Goal: Find specific page/section: Find specific page/section

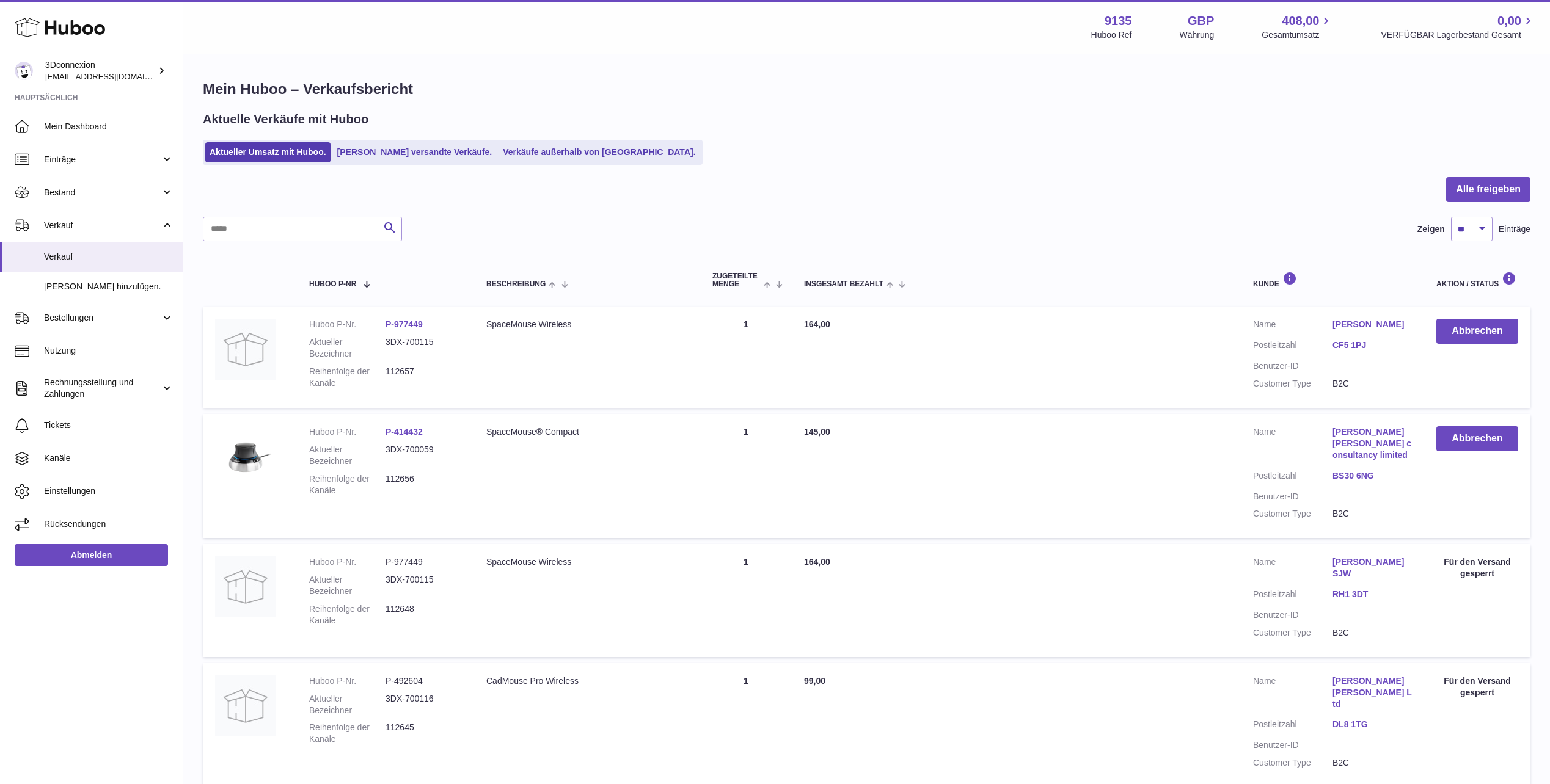
click at [900, 86] on h1 "Mein Huboo – Verkaufsbericht" at bounding box center [866, 89] width 1327 height 20
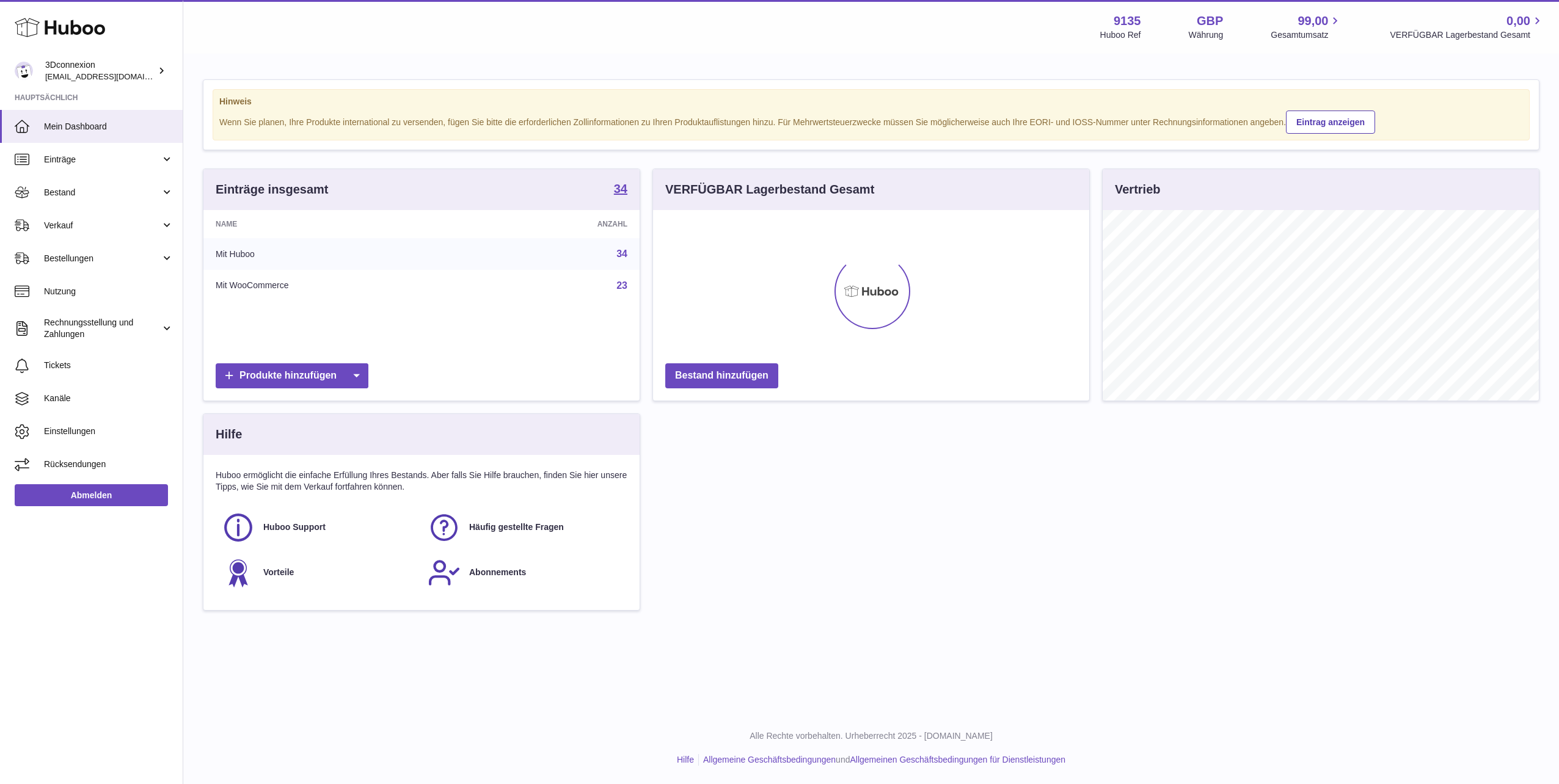
scroll to position [610575, 610545]
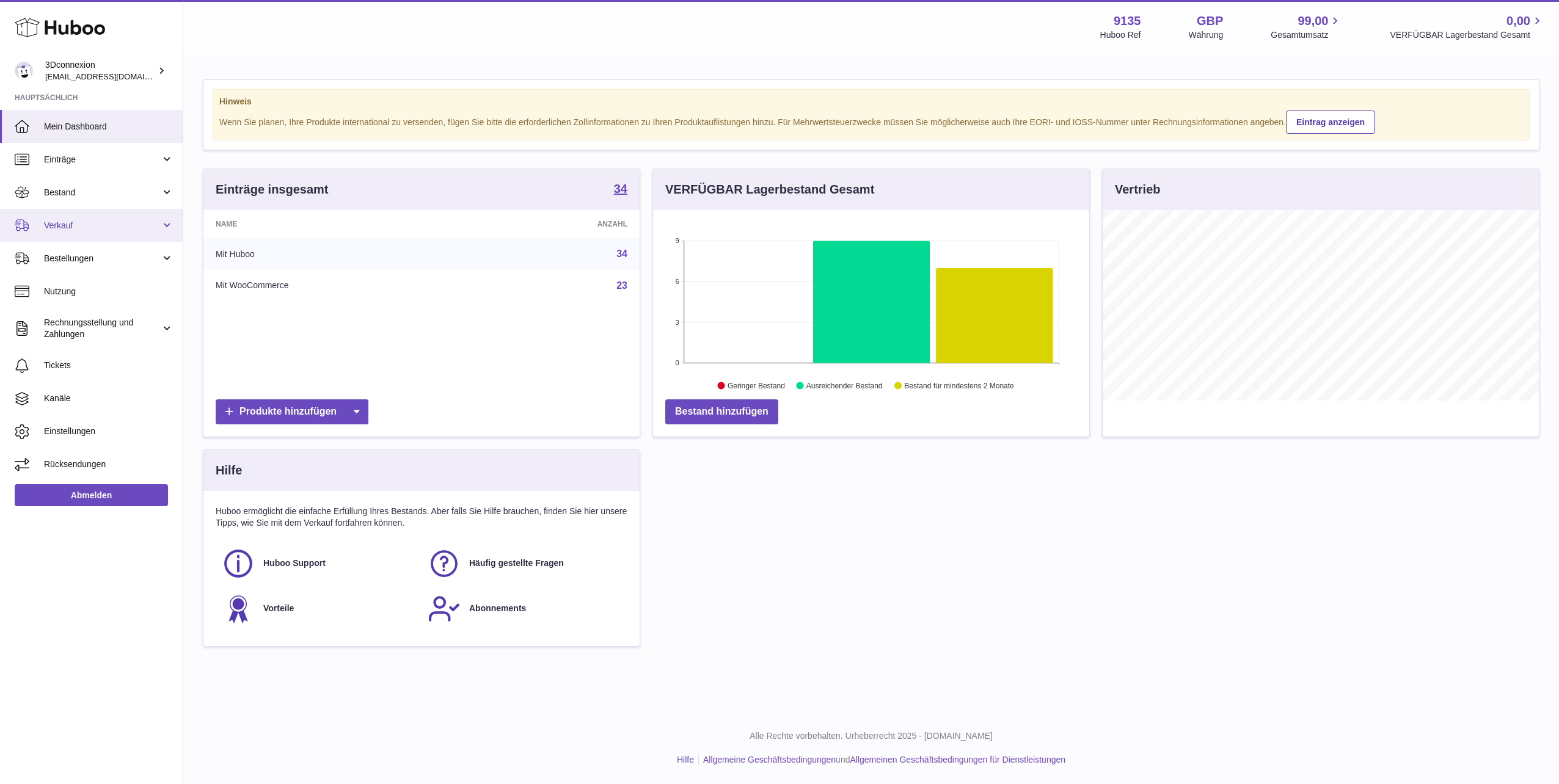
click at [104, 215] on link "Verkauf" at bounding box center [91, 224] width 182 height 33
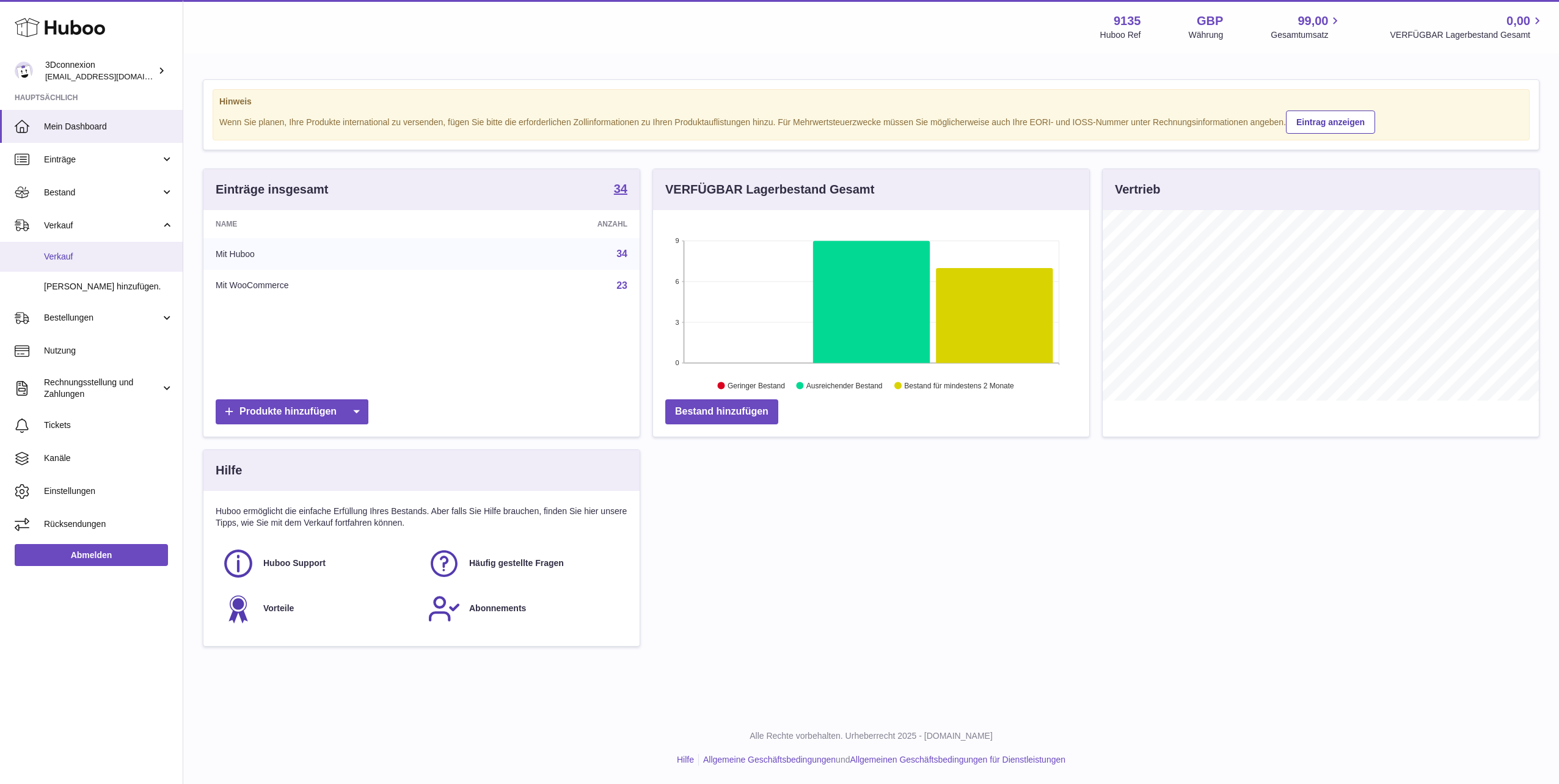
click at [84, 253] on span "Verkauf" at bounding box center [108, 256] width 130 height 12
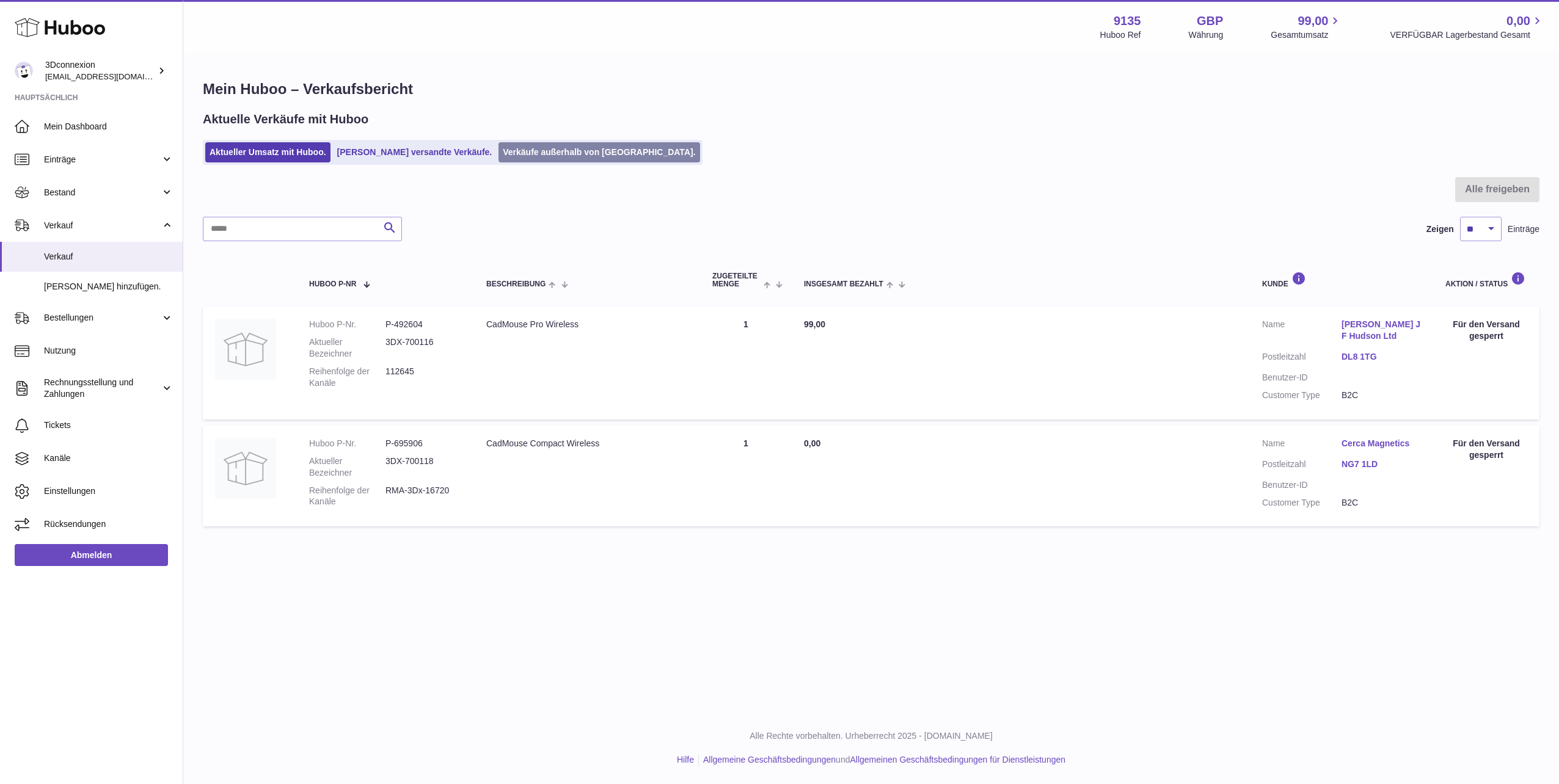
click at [503, 151] on link "Verkäufe außerhalb von [GEOGRAPHIC_DATA]." at bounding box center [599, 152] width 201 height 20
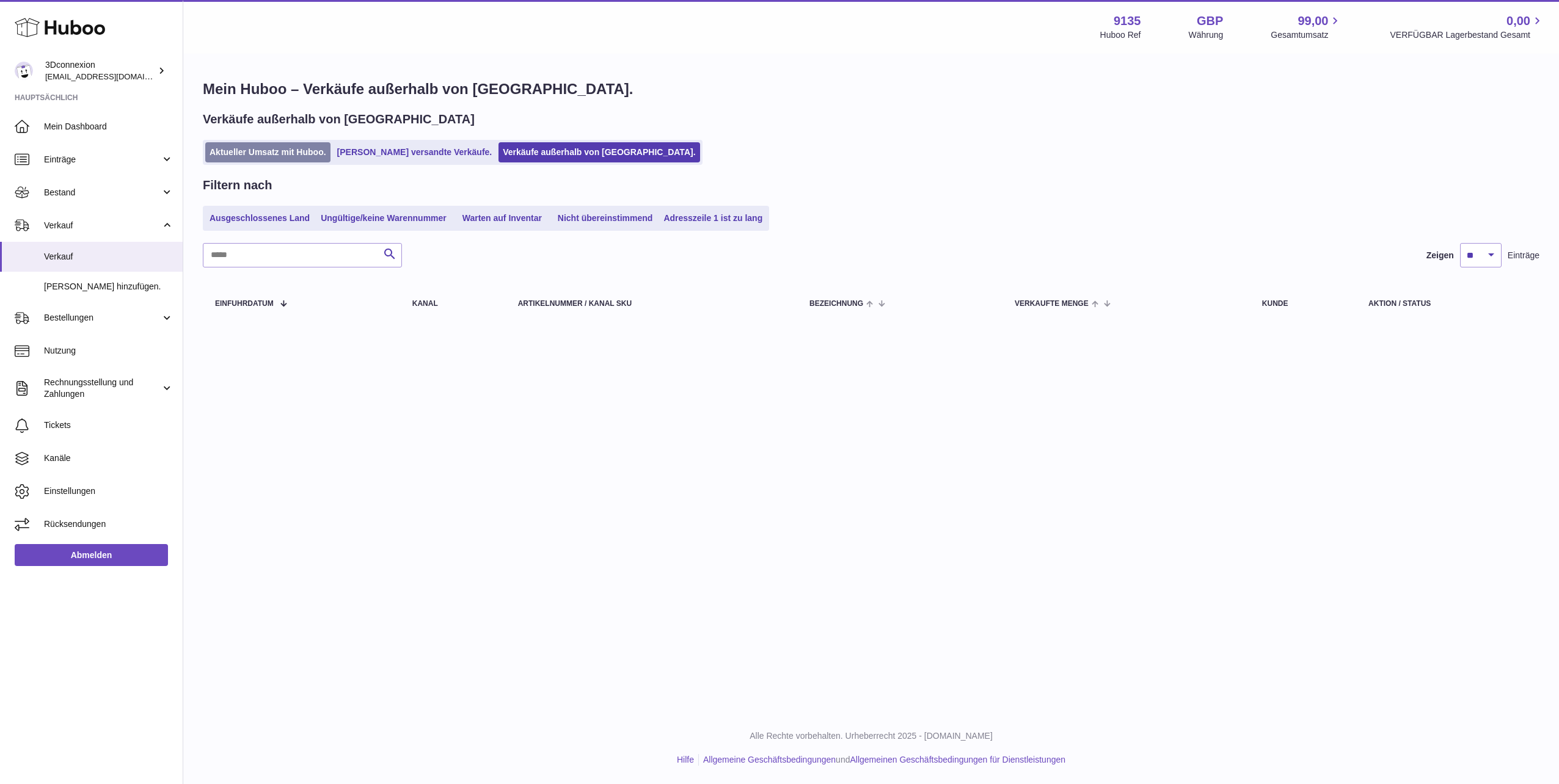
click at [264, 146] on link "Aktueller Umsatz mit Huboo." at bounding box center [268, 152] width 125 height 20
